Goal: Information Seeking & Learning: Learn about a topic

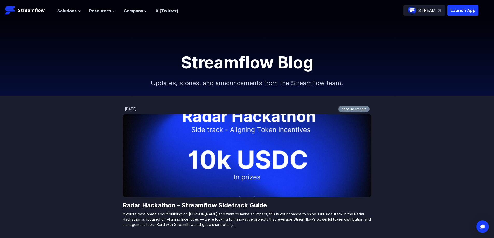
drag, startPoint x: 431, startPoint y: 161, endPoint x: 421, endPoint y: 55, distance: 106.5
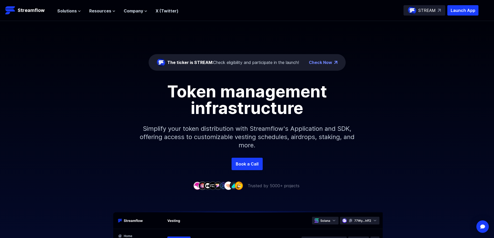
drag, startPoint x: 23, startPoint y: 10, endPoint x: 27, endPoint y: 83, distance: 73.4
click at [27, 83] on div "Token management infrastructure Simplify your token distribution with Streamflo…" at bounding box center [247, 120] width 494 height 75
drag, startPoint x: 212, startPoint y: 100, endPoint x: 223, endPoint y: -18, distance: 118.1
click at [130, 7] on nav "Solutions Overview Streamflow features an all-in-one token distribution platfor…" at bounding box center [117, 10] width 121 height 7
click at [130, 9] on span "Company" at bounding box center [133, 11] width 19 height 6
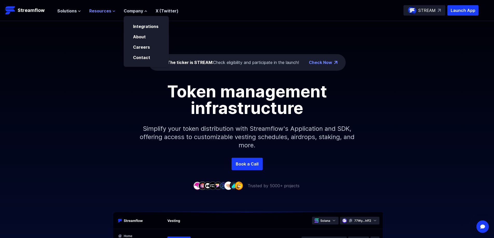
click at [105, 13] on span "Resources" at bounding box center [100, 11] width 22 height 6
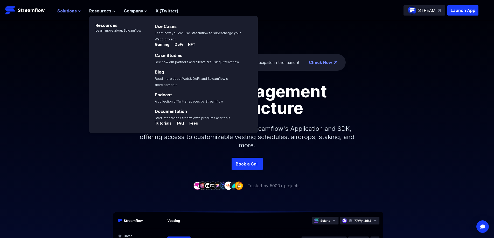
click at [70, 9] on span "Solutions" at bounding box center [66, 11] width 19 height 6
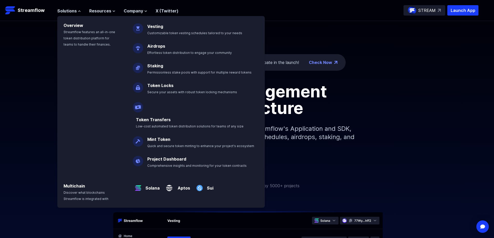
drag, startPoint x: 26, startPoint y: 10, endPoint x: 21, endPoint y: 84, distance: 74.3
click at [21, 84] on div "Token management infrastructure Simplify your token distribution with Streamflo…" at bounding box center [247, 120] width 494 height 75
